Goal: Task Accomplishment & Management: Manage account settings

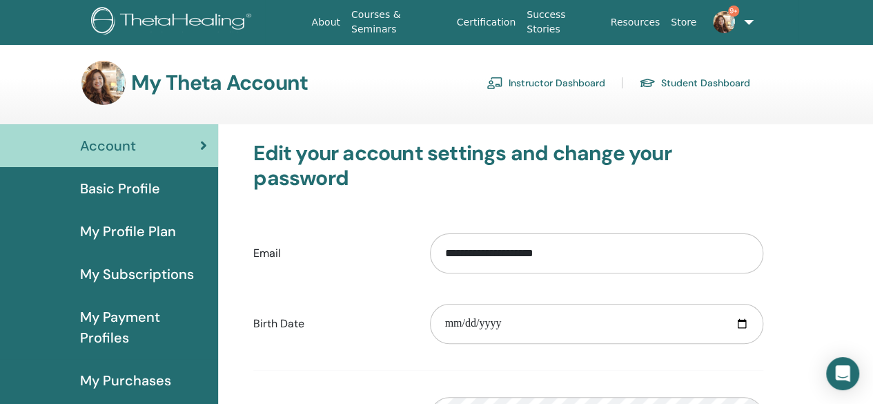
click at [533, 85] on link "Instructor Dashboard" at bounding box center [545, 83] width 119 height 22
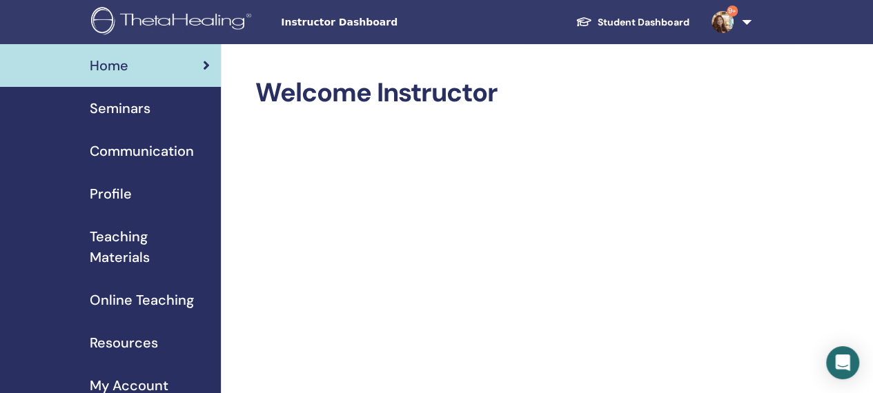
click at [140, 112] on span "Seminars" at bounding box center [120, 108] width 61 height 21
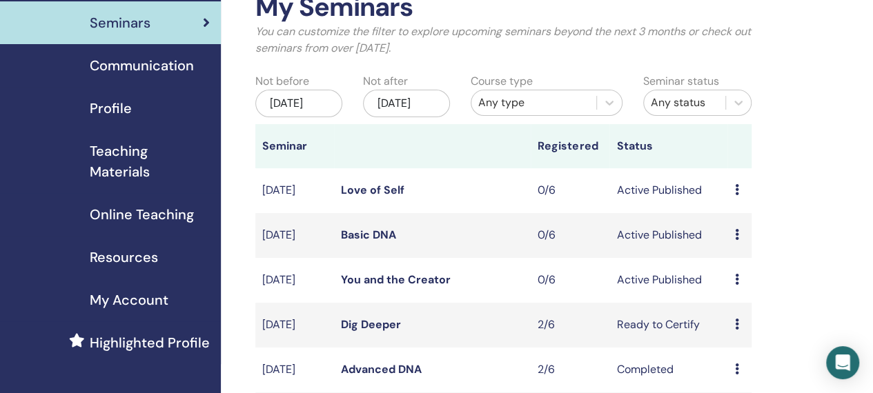
scroll to position [207, 0]
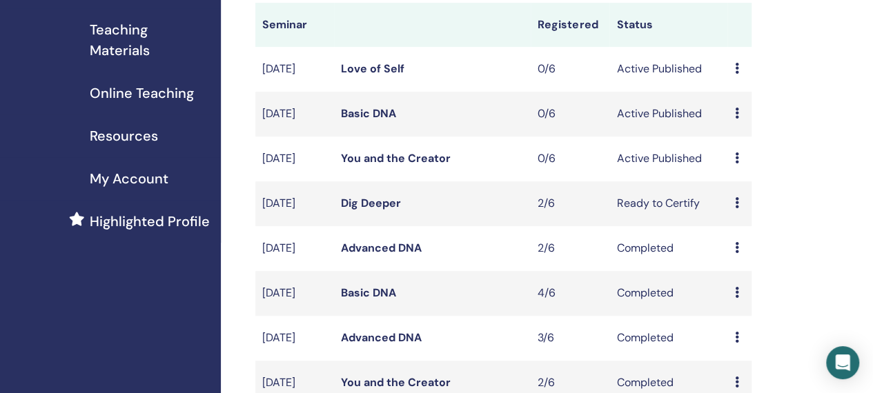
click at [736, 208] on icon at bounding box center [736, 202] width 4 height 11
click at [733, 270] on link "Attendees" at bounding box center [745, 274] width 52 height 14
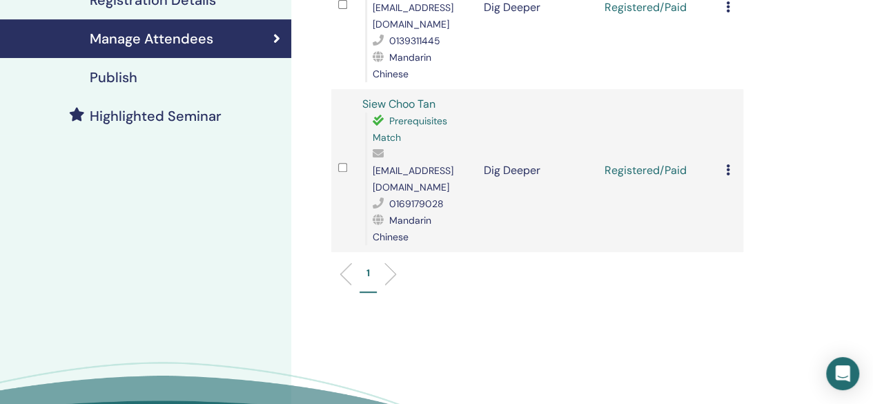
scroll to position [211, 0]
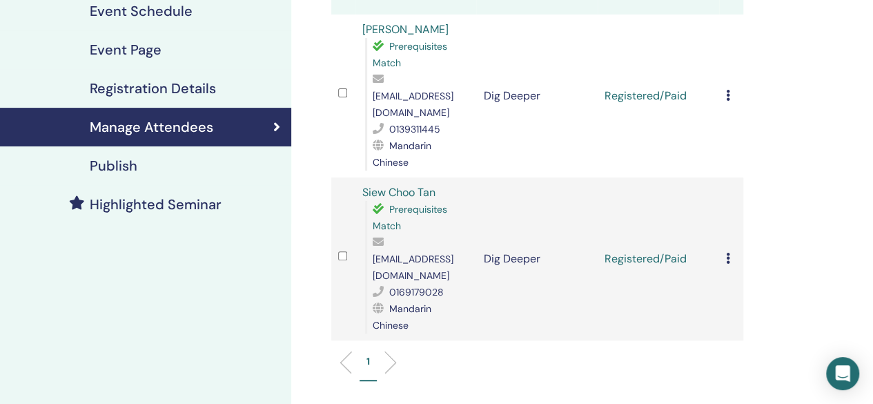
click at [734, 88] on div "Cancel Registration Do not auto-certify Mark as Paid Mark as Unpaid Mark as Abs…" at bounding box center [731, 96] width 10 height 17
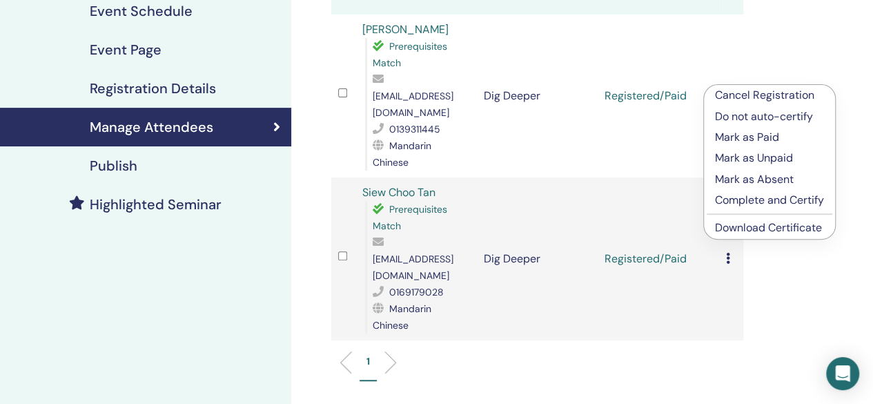
click at [768, 204] on p "Complete and Certify" at bounding box center [769, 200] width 109 height 17
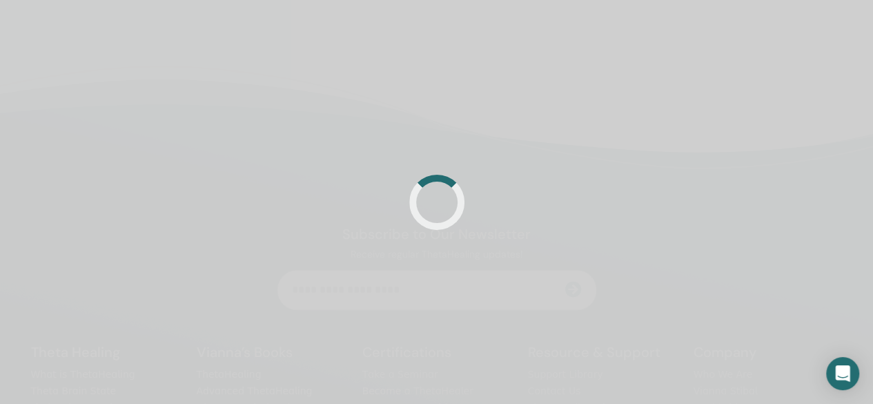
scroll to position [211, 0]
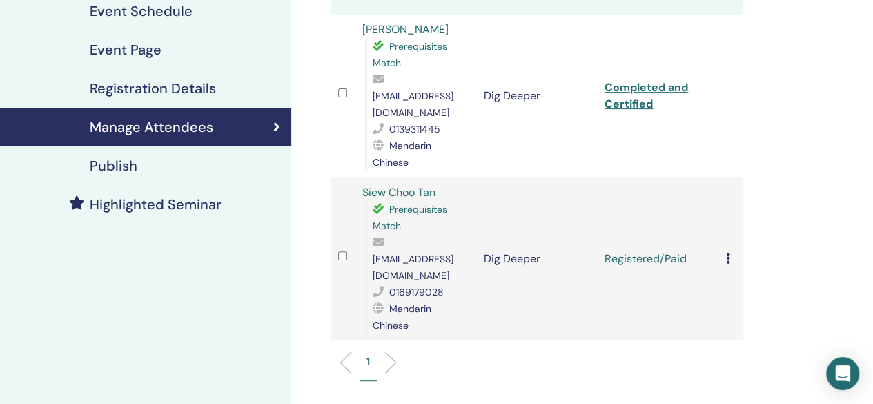
click at [728, 252] on icon at bounding box center [728, 257] width 4 height 11
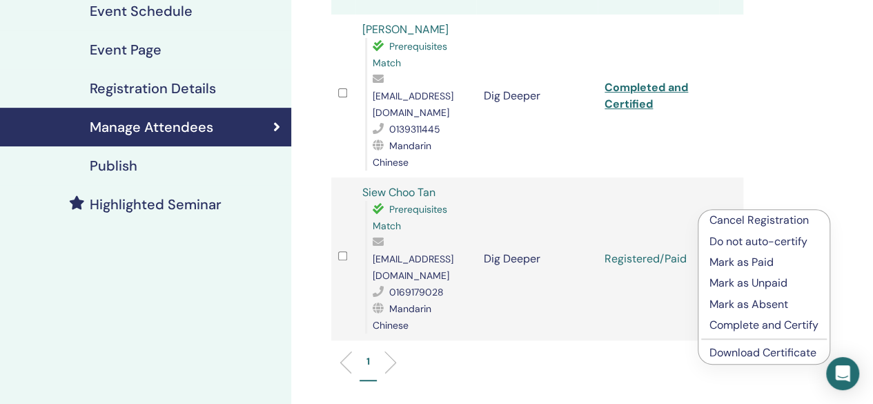
click at [770, 322] on p "Complete and Certify" at bounding box center [763, 325] width 109 height 17
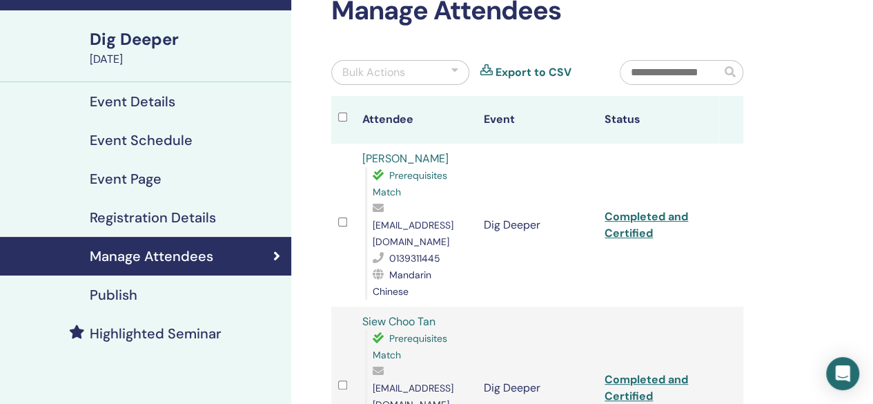
scroll to position [69, 0]
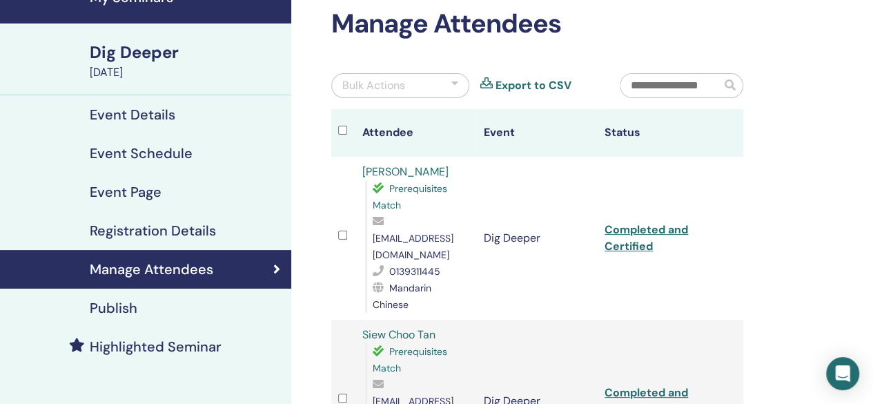
drag, startPoint x: 771, startPoint y: 166, endPoint x: 882, endPoint y: 21, distance: 182.5
click at [784, 161] on div "Manage Attendees Bulk Actions Export to CSV Attendee Event Status Chi ling wong…" at bounding box center [582, 352] width 582 height 755
